Goal: Task Accomplishment & Management: Manage account settings

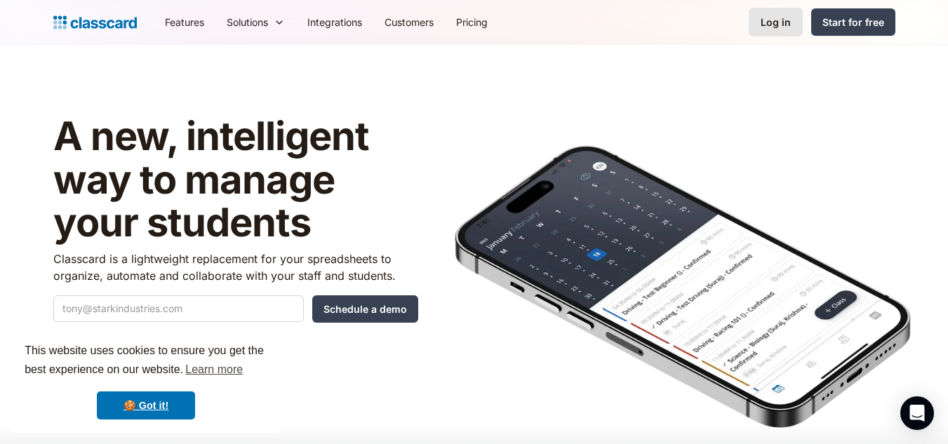
click at [772, 20] on div "Log in" at bounding box center [776, 22] width 30 height 15
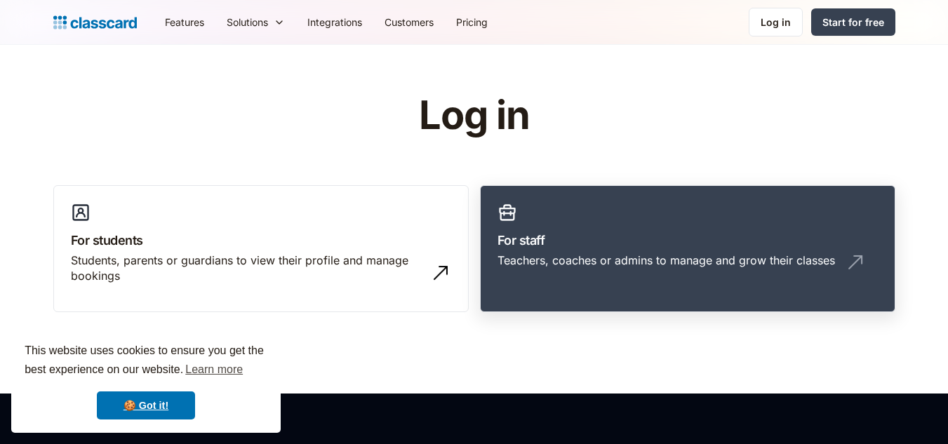
click at [614, 253] on div "Teachers, coaches or admins to manage and grow their classes" at bounding box center [667, 260] width 338 height 15
